Goal: Information Seeking & Learning: Find specific fact

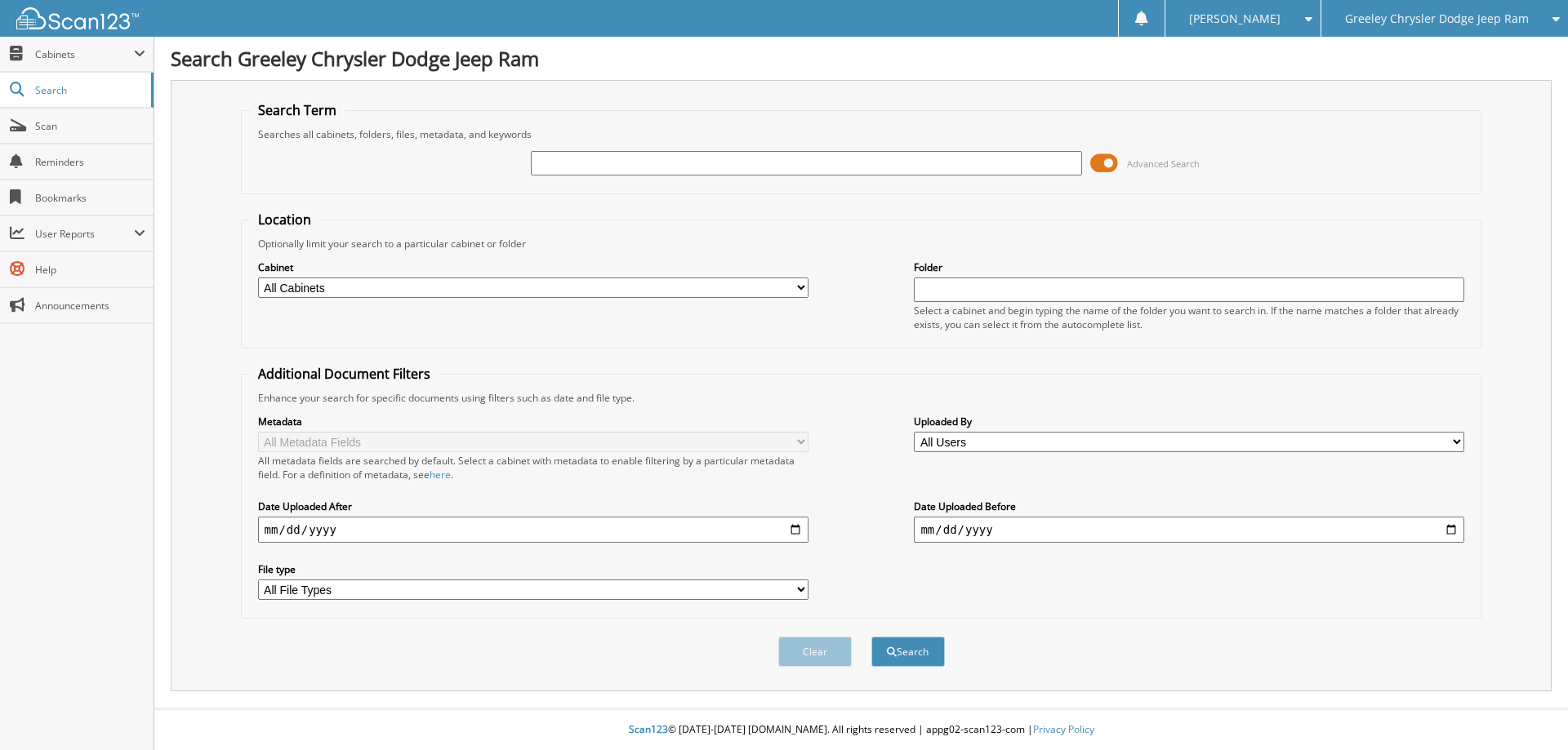
click at [567, 159] on input "text" at bounding box center [806, 164] width 550 height 25
type input "sm763029"
click at [872, 637] on button "Search" at bounding box center [908, 652] width 73 height 30
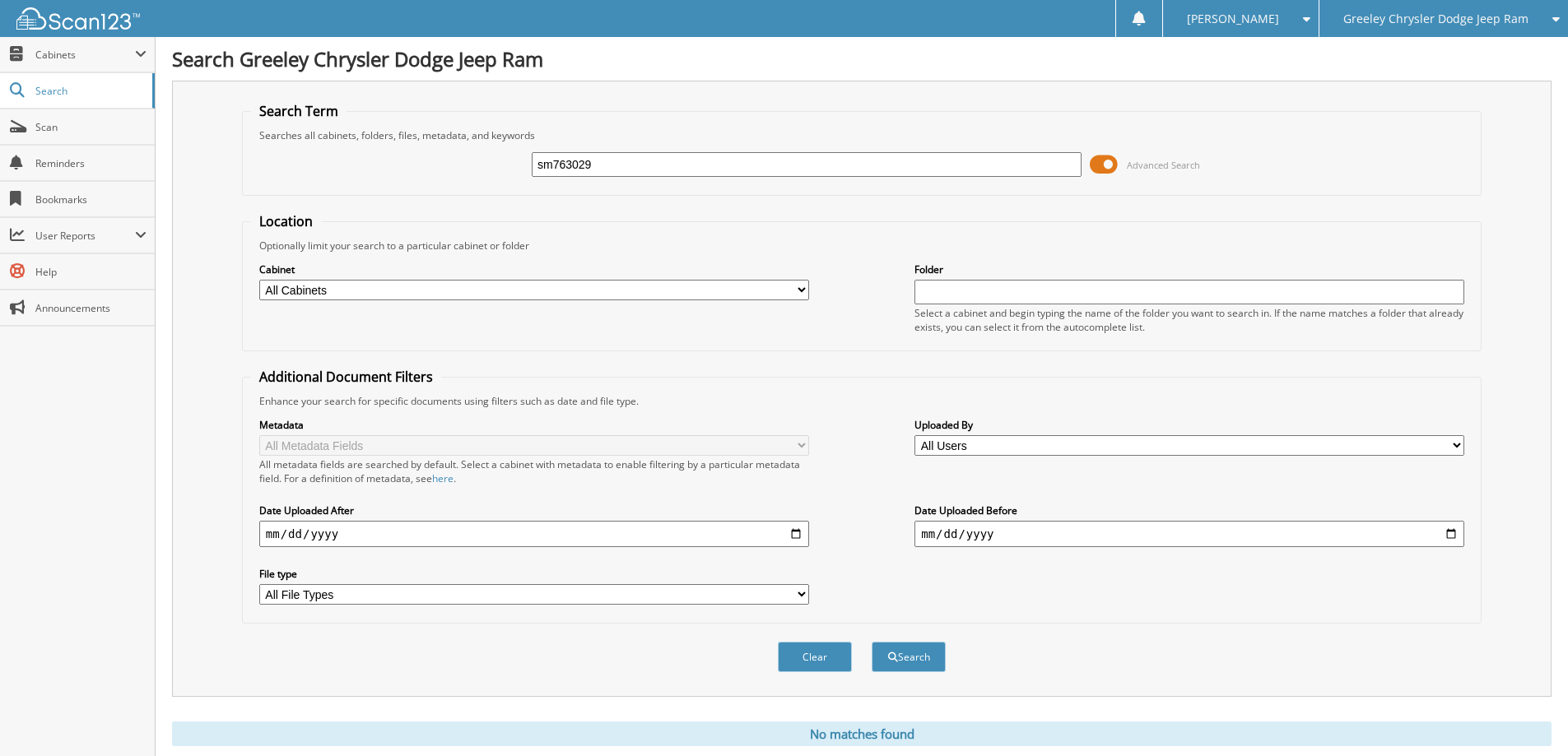
click at [1108, 167] on span at bounding box center [1103, 165] width 28 height 25
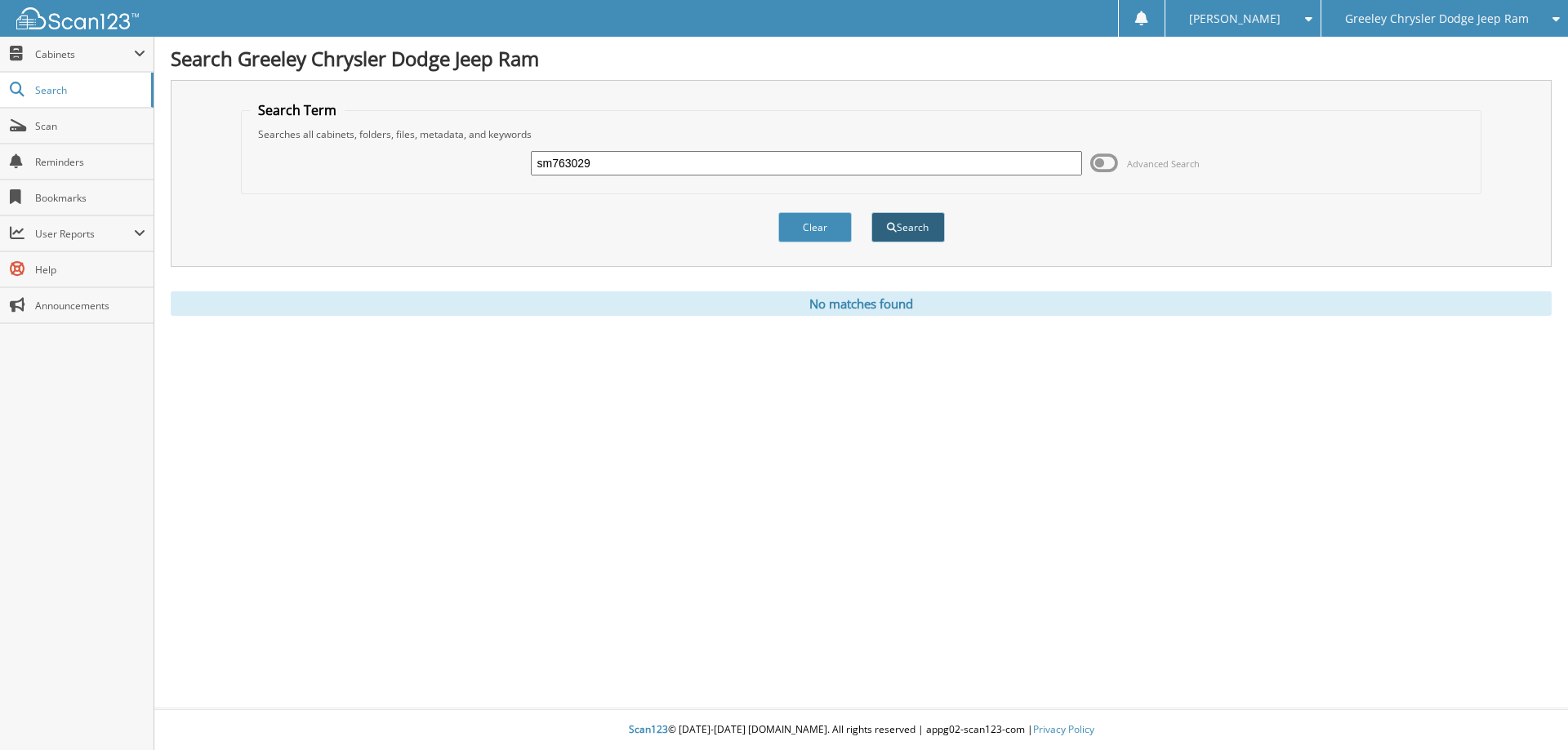
click at [922, 229] on button "Search" at bounding box center [908, 227] width 73 height 30
